Goal: Transaction & Acquisition: Register for event/course

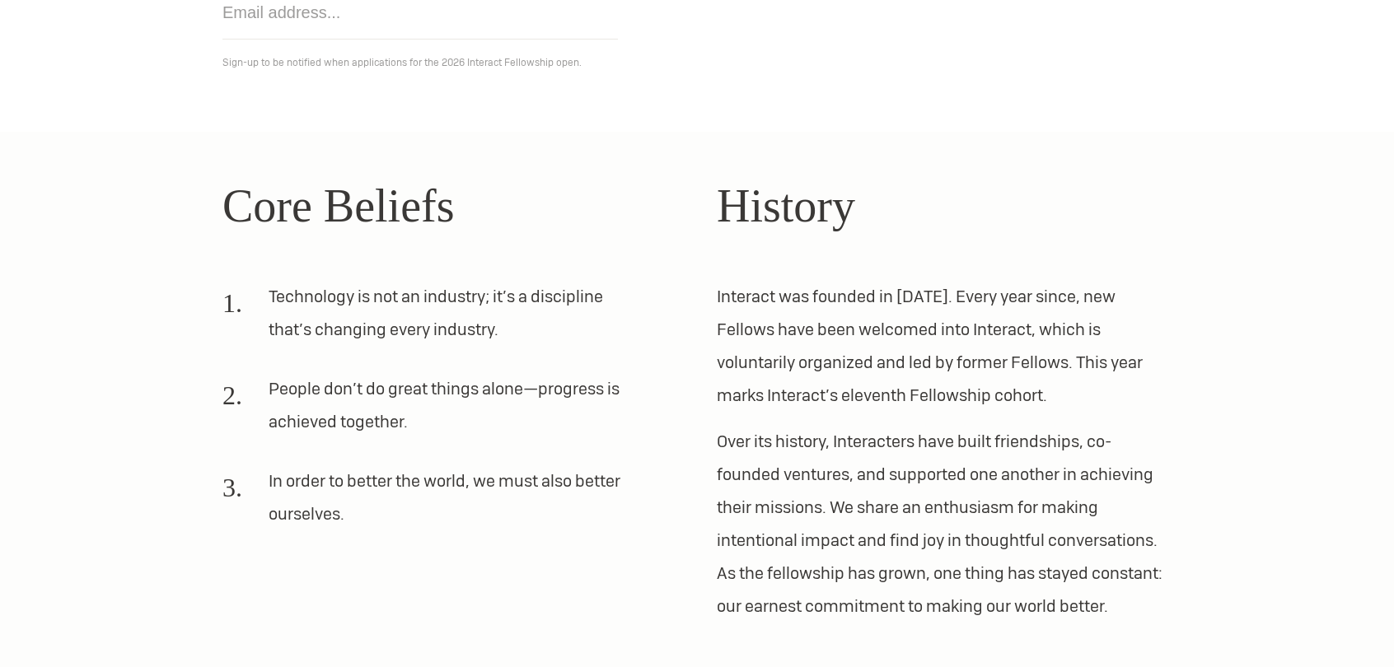
scroll to position [412, 0]
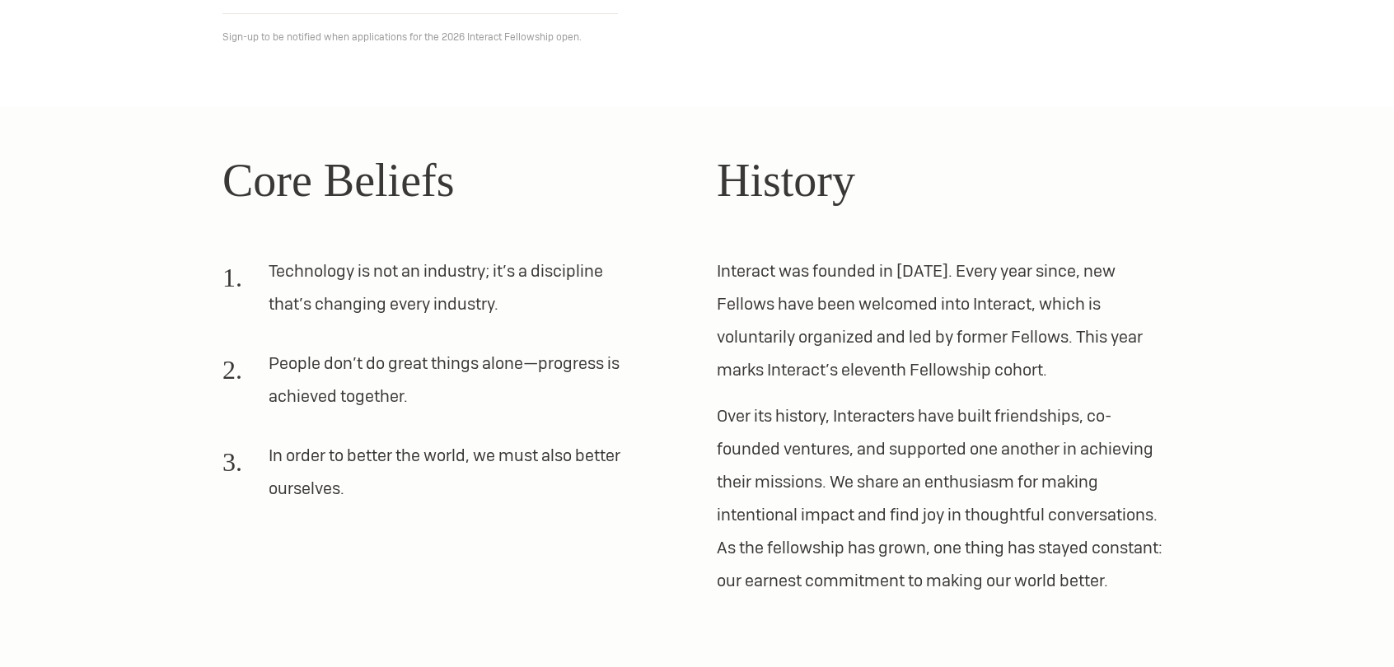
drag, startPoint x: 232, startPoint y: 33, endPoint x: 255, endPoint y: 49, distance: 27.9
click at [232, 33] on p "Sign-up to be notified when applications for the 2026 Interact Fellowship open." at bounding box center [696, 37] width 949 height 20
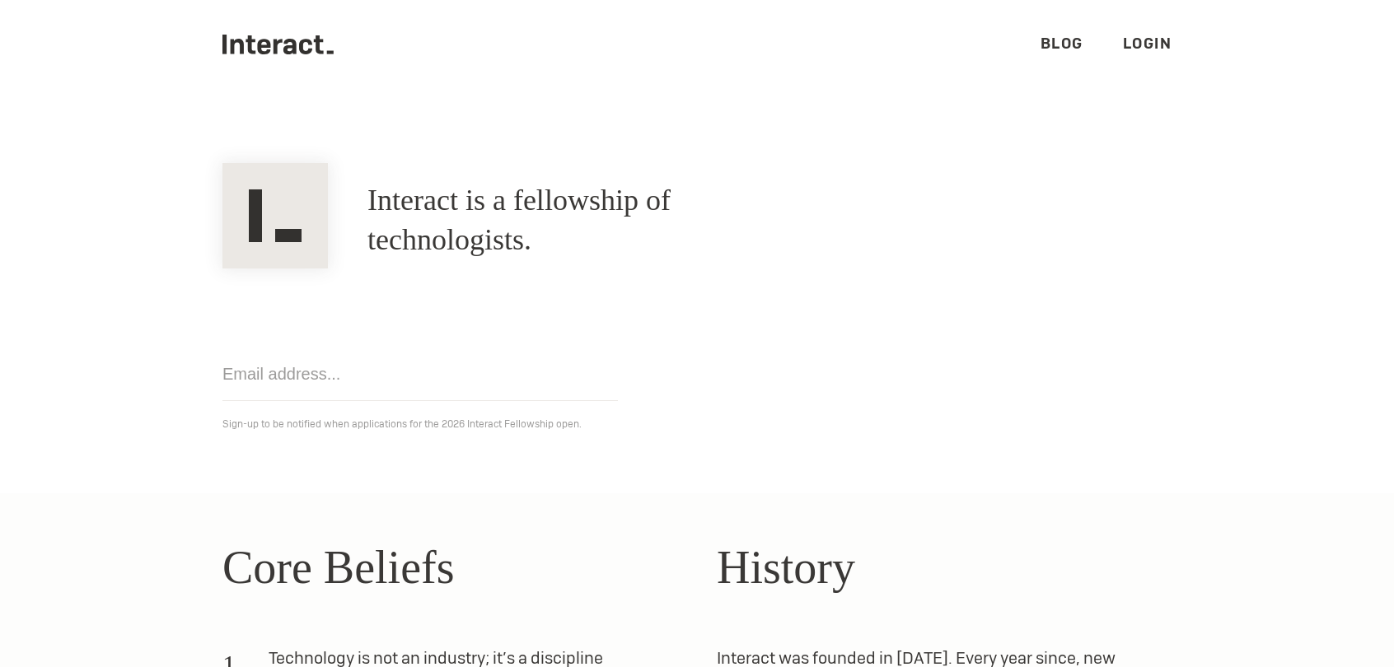
scroll to position [10, 0]
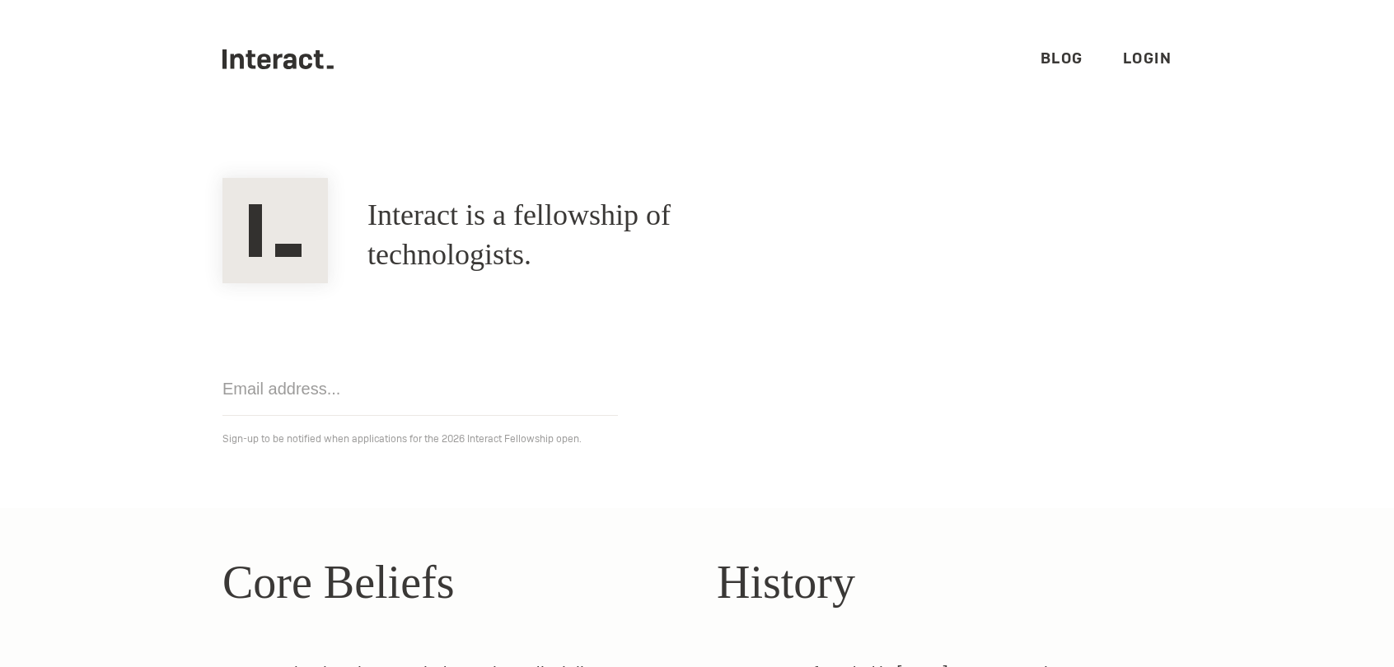
click at [377, 398] on input "email" at bounding box center [419, 389] width 395 height 54
click at [460, 382] on input "[EMAIL_ADDRESS][DOMAIN_NAME]" at bounding box center [419, 389] width 395 height 54
type input "[EMAIL_ADDRESS][DOMAIN_NAME]'"
click input "Get notified" at bounding box center [0, 0] width 0 height 0
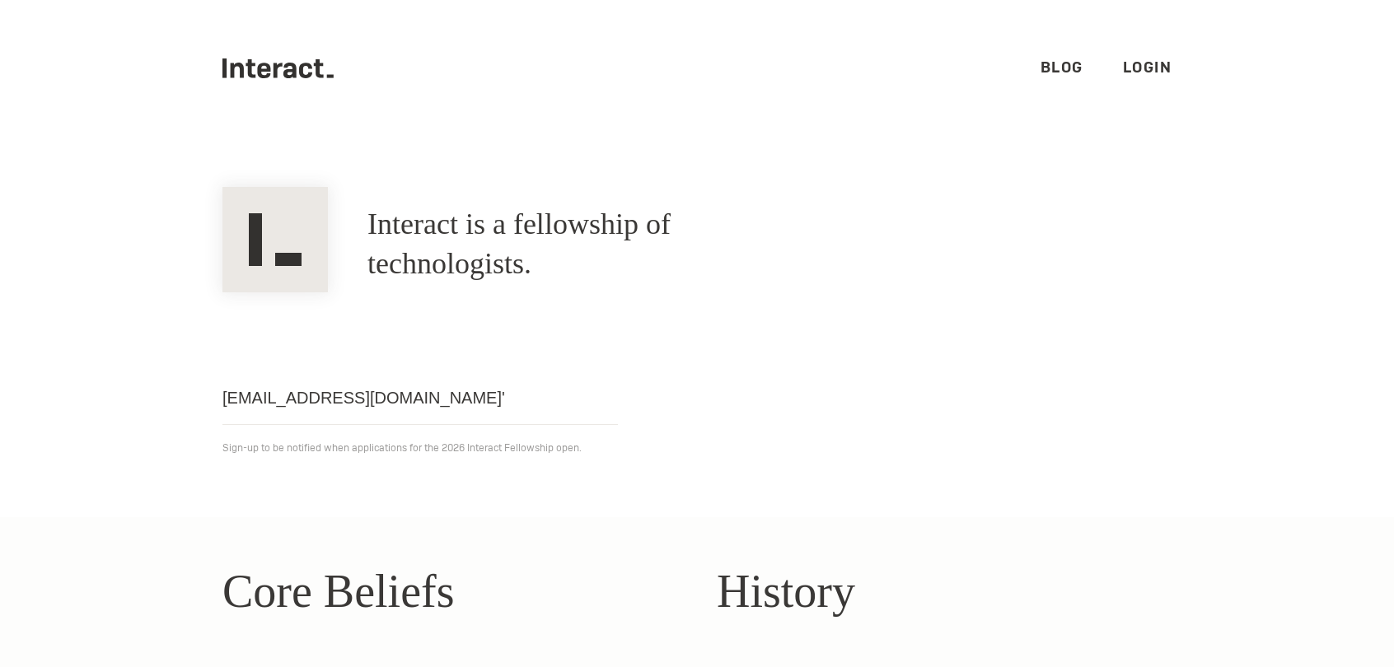
scroll to position [0, 0]
click at [1054, 72] on link "Blog" at bounding box center [1061, 67] width 43 height 19
click at [1135, 75] on link "Login" at bounding box center [1147, 67] width 49 height 19
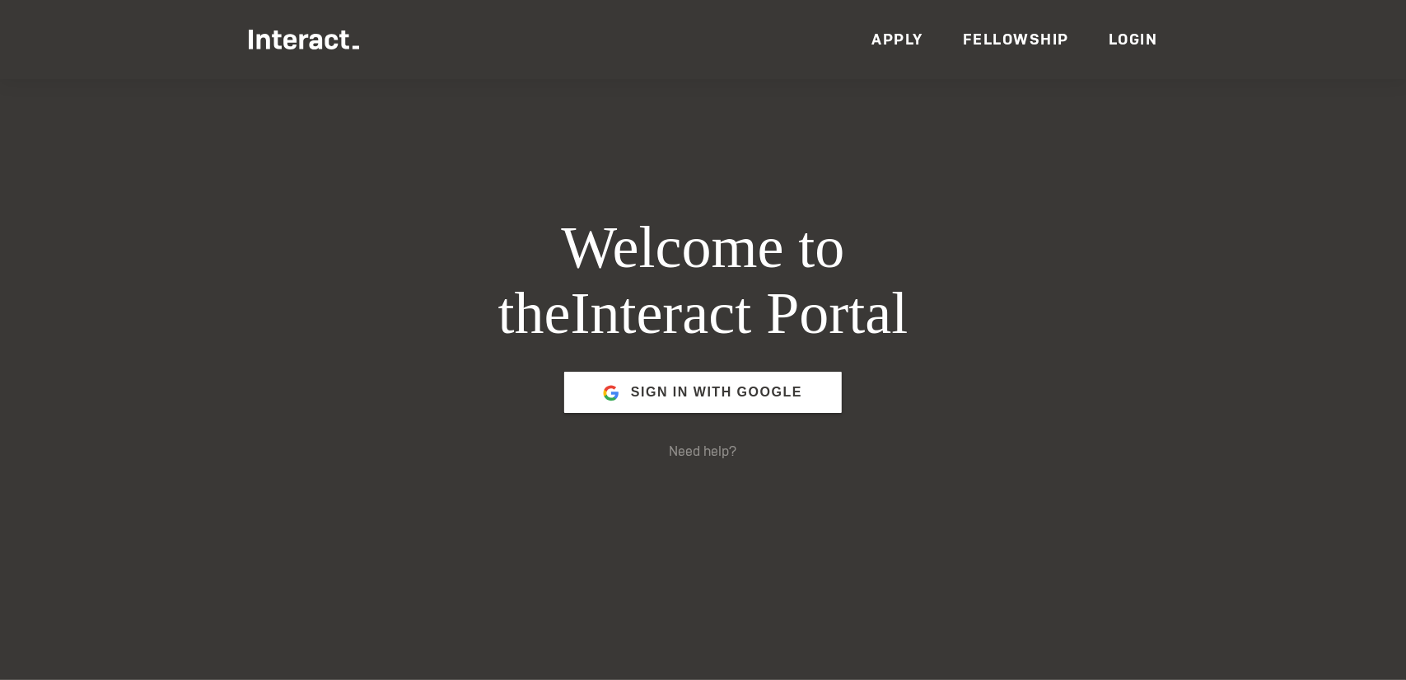
click at [325, 46] on img at bounding box center [304, 40] width 111 height 20
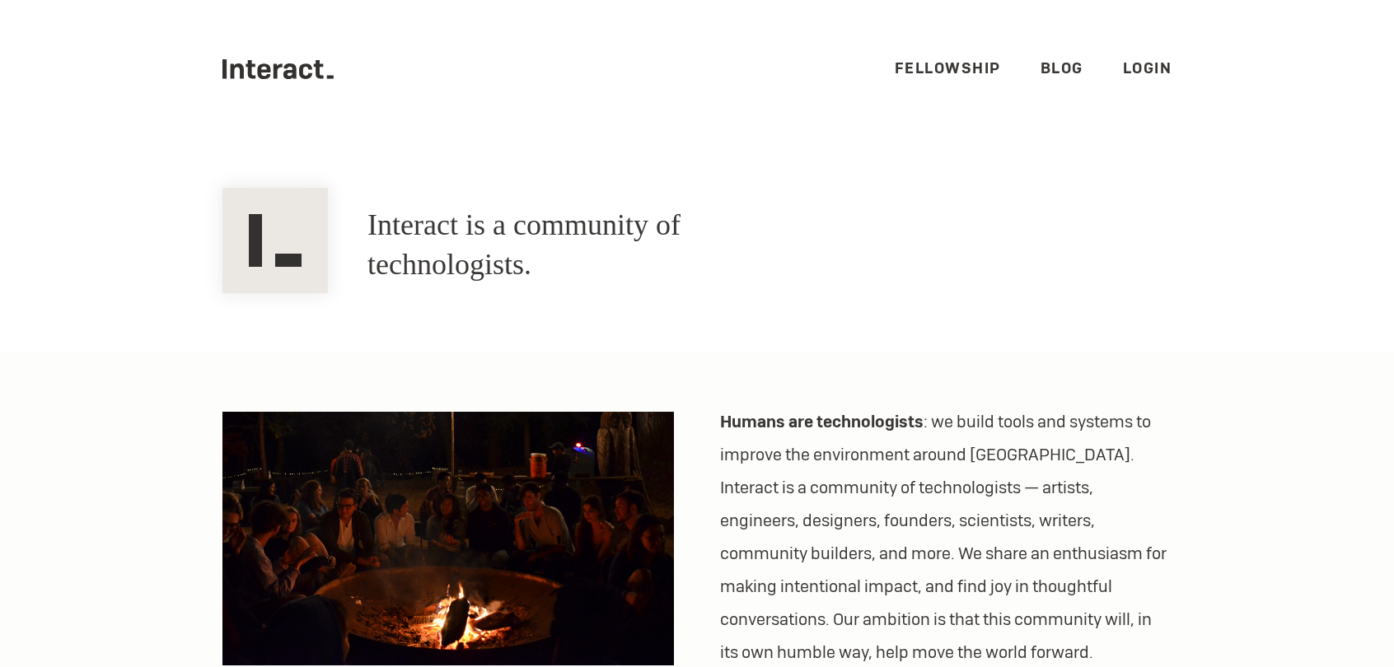
click at [932, 67] on link "Fellowship" at bounding box center [948, 67] width 106 height 19
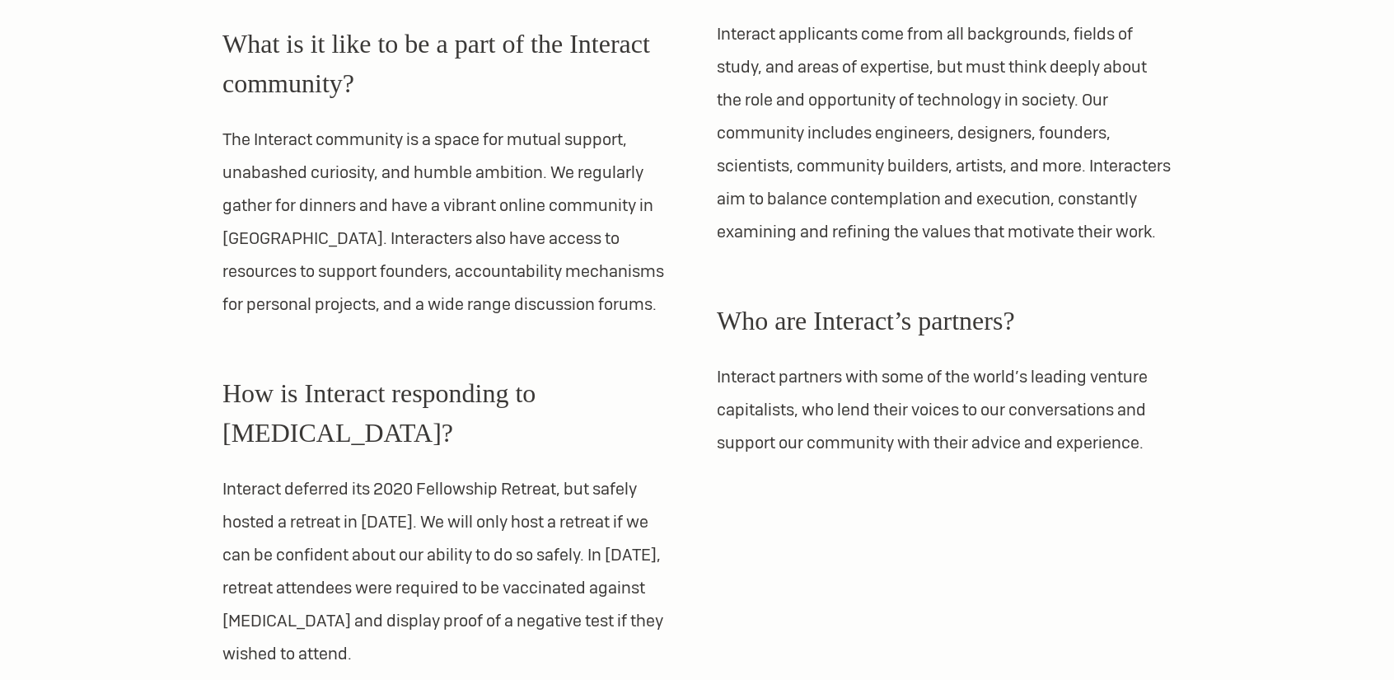
scroll to position [1483, 0]
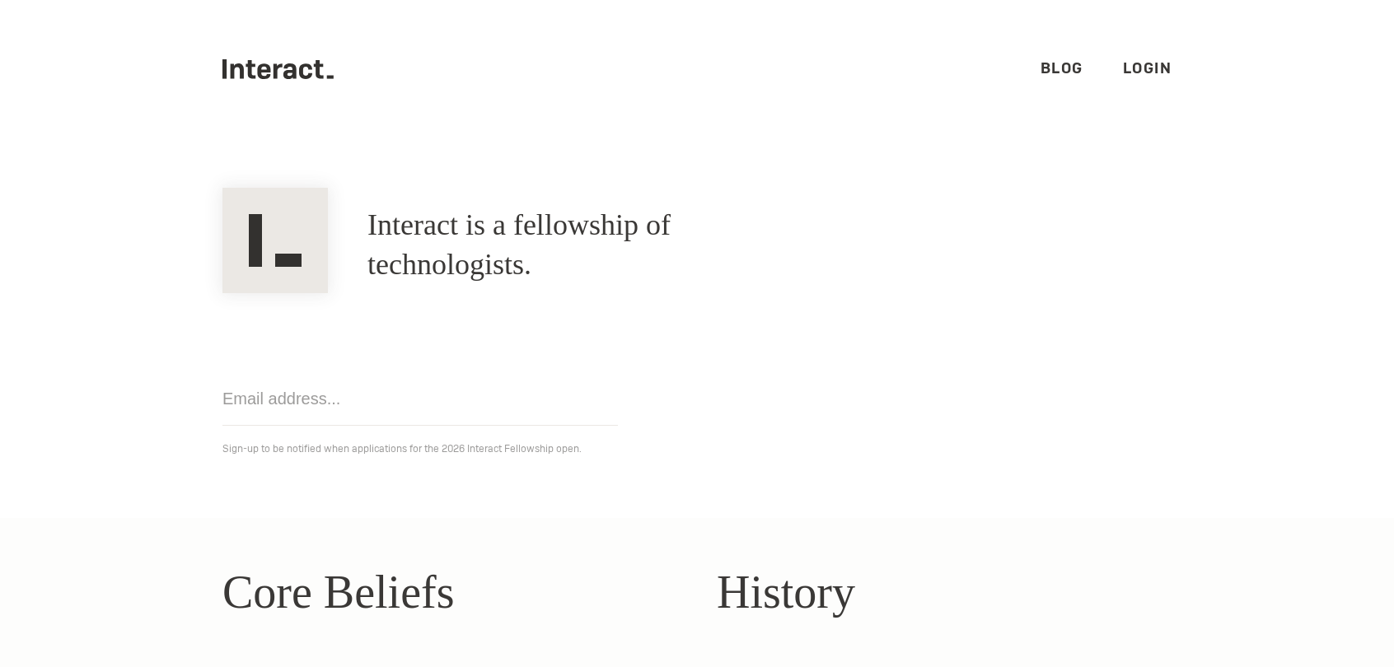
click at [1129, 65] on link "Login" at bounding box center [1147, 67] width 49 height 19
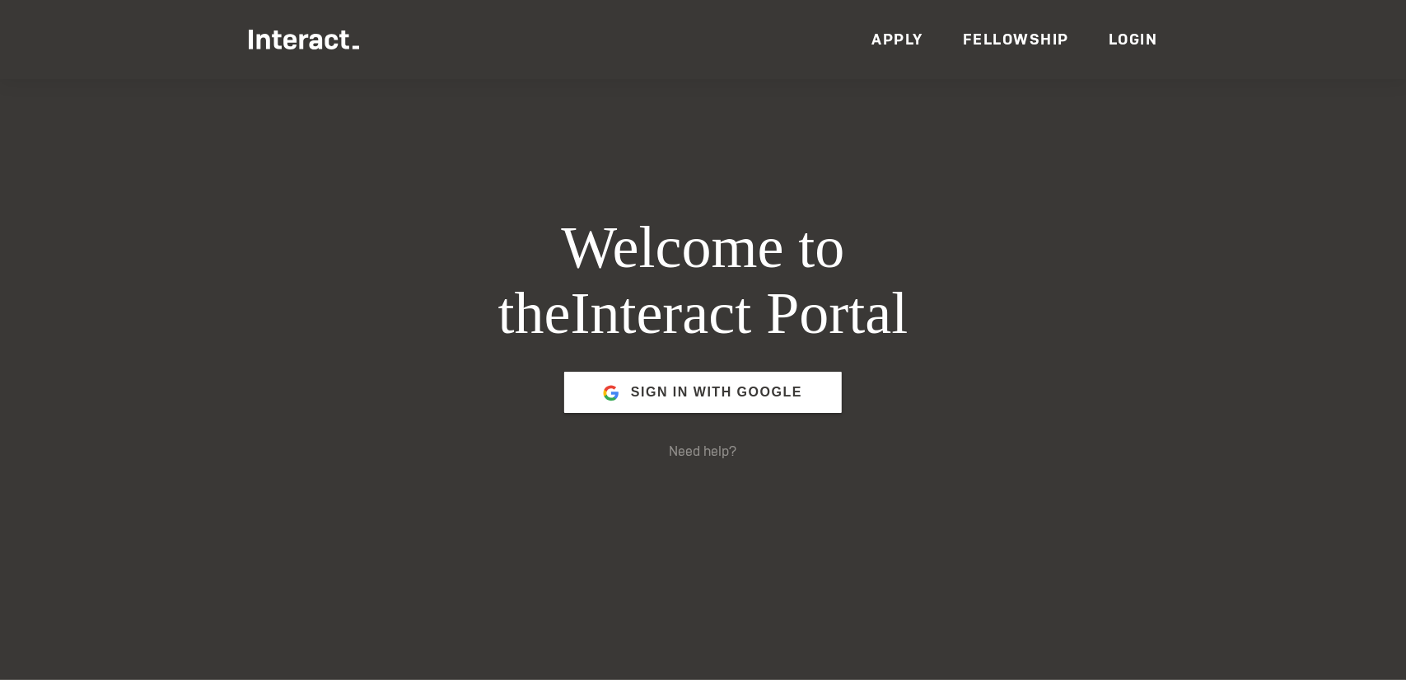
click at [1031, 42] on link "Fellowship" at bounding box center [1016, 39] width 106 height 19
click at [899, 42] on link "Apply" at bounding box center [898, 39] width 52 height 19
